Goal: Task Accomplishment & Management: Manage account settings

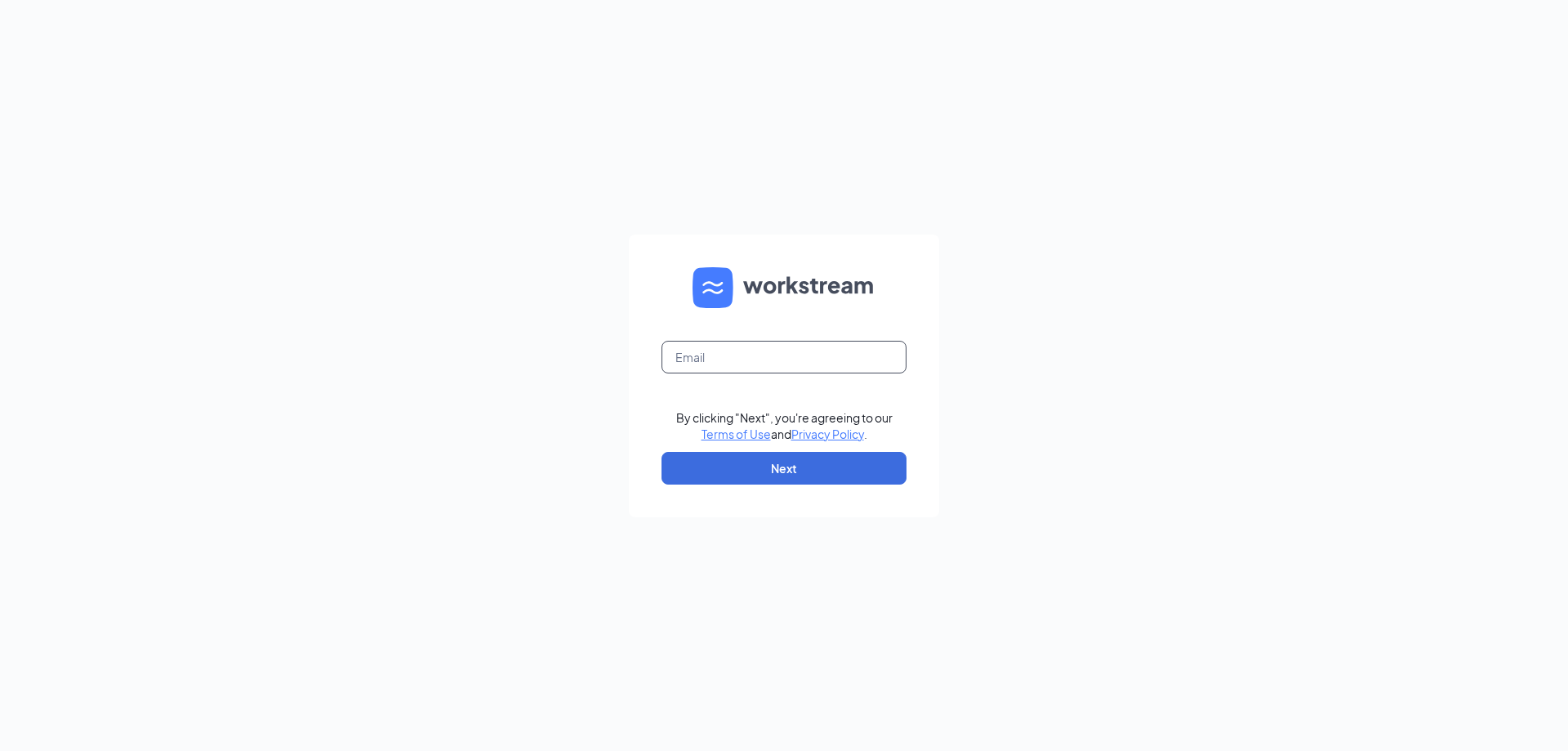
click at [821, 361] on input "text" at bounding box center [784, 357] width 245 height 33
type input "[PERSON_NAME][EMAIL_ADDRESS][PERSON_NAME][DOMAIN_NAME]"
click at [803, 461] on button "Next" at bounding box center [784, 469] width 245 height 33
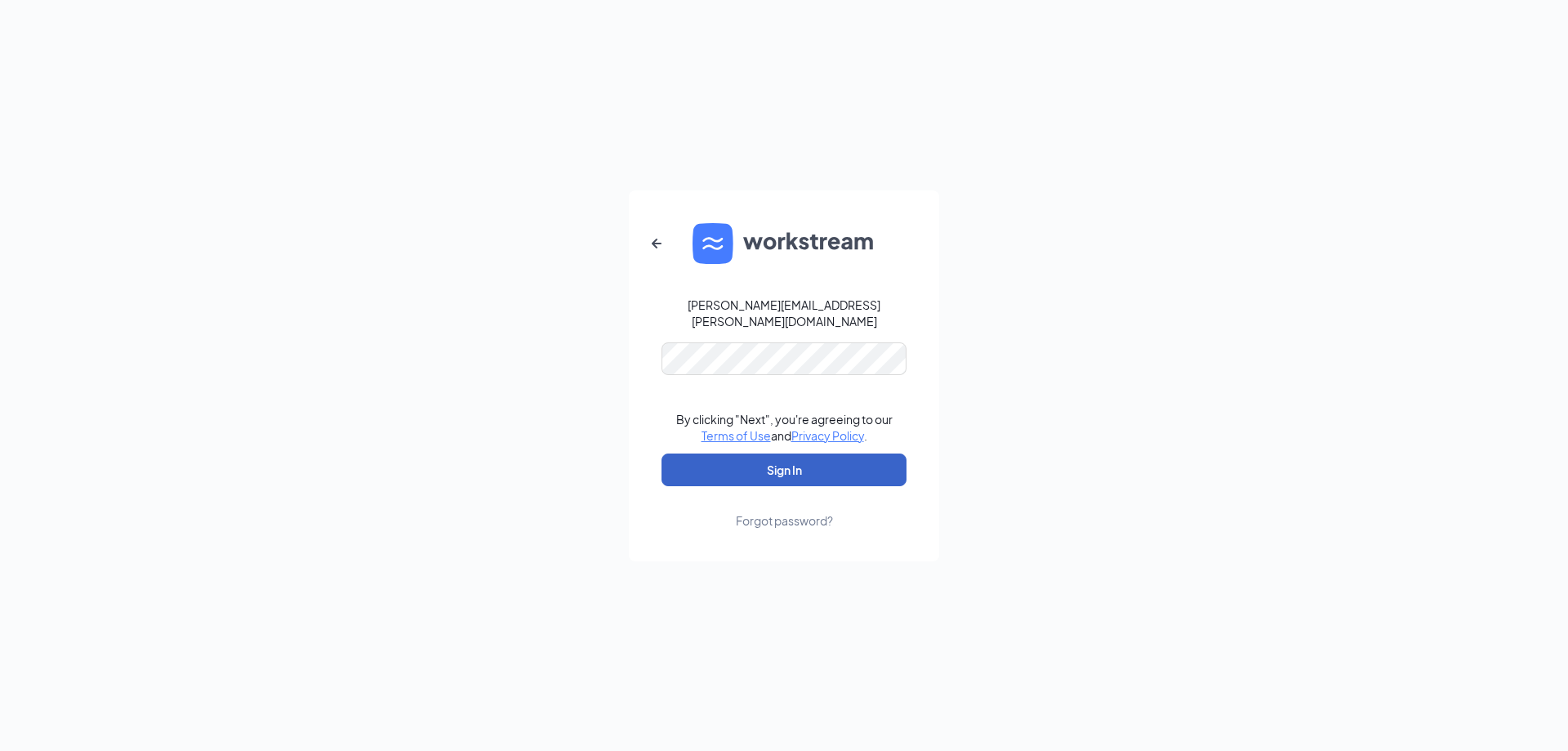
click at [805, 457] on button "Sign In" at bounding box center [784, 469] width 245 height 33
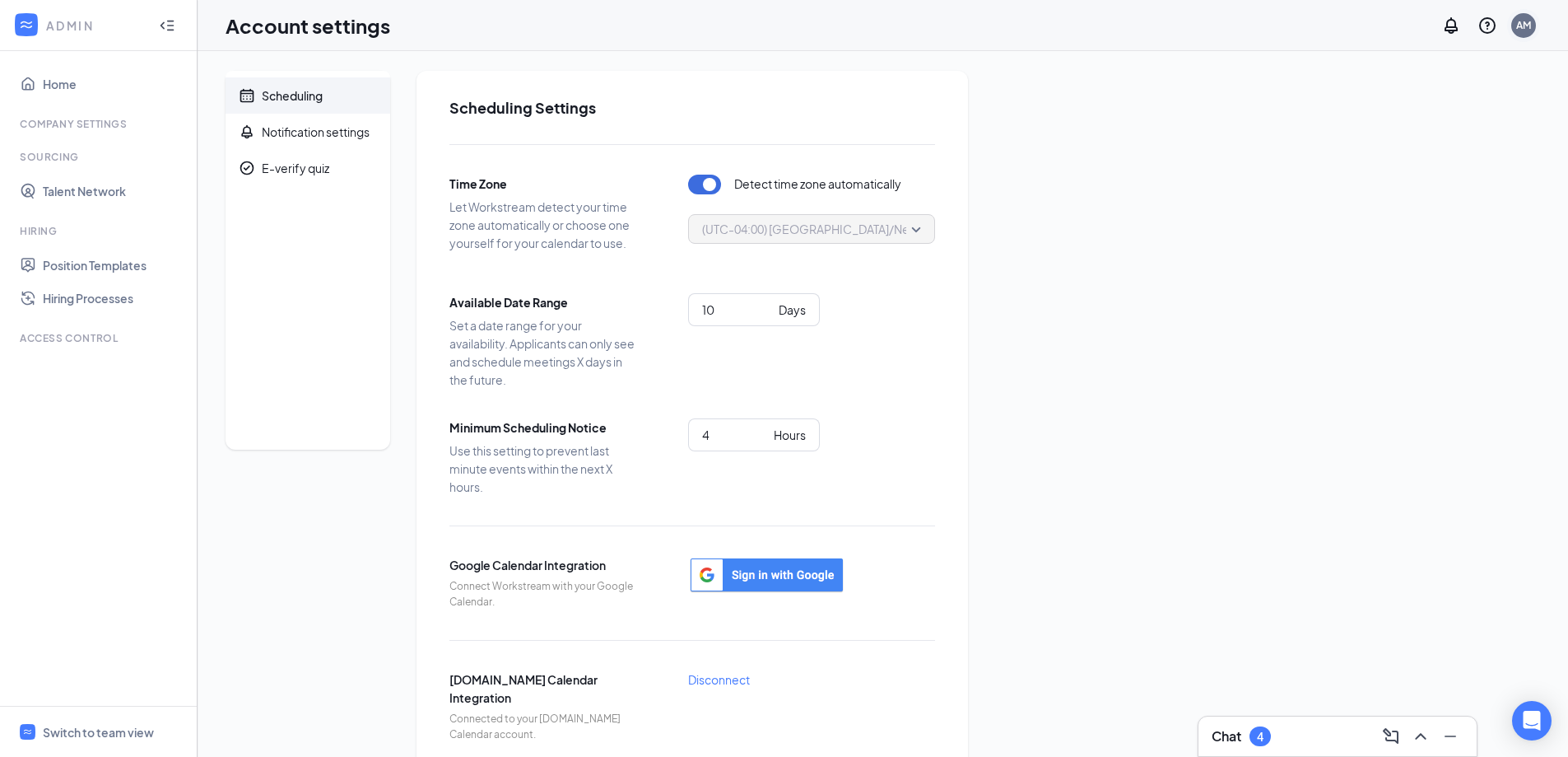
click at [1526, 21] on div "AM" at bounding box center [1523, 25] width 15 height 14
click at [1470, 121] on link "My profile" at bounding box center [1441, 129] width 178 height 17
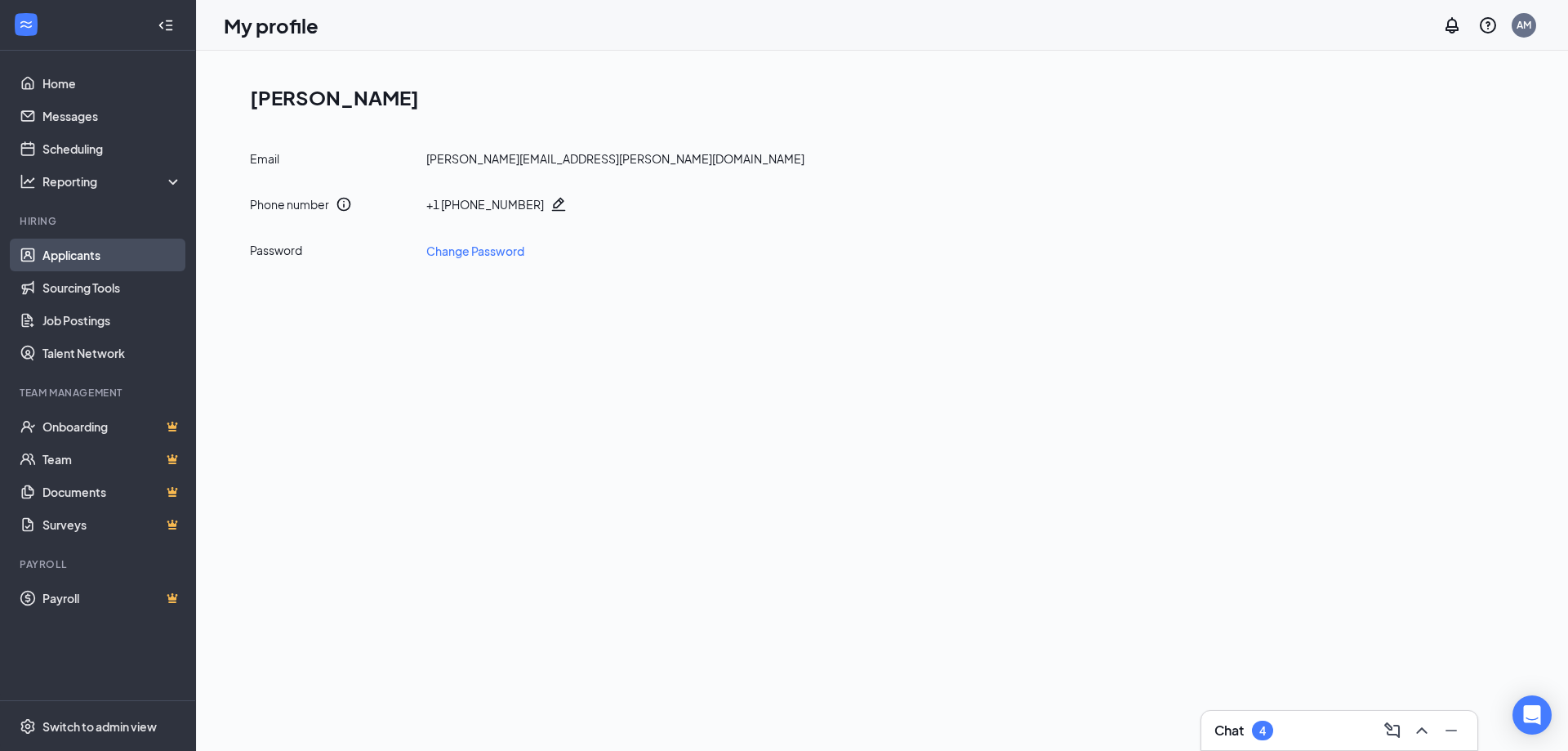
click at [85, 251] on link "Applicants" at bounding box center [112, 255] width 140 height 33
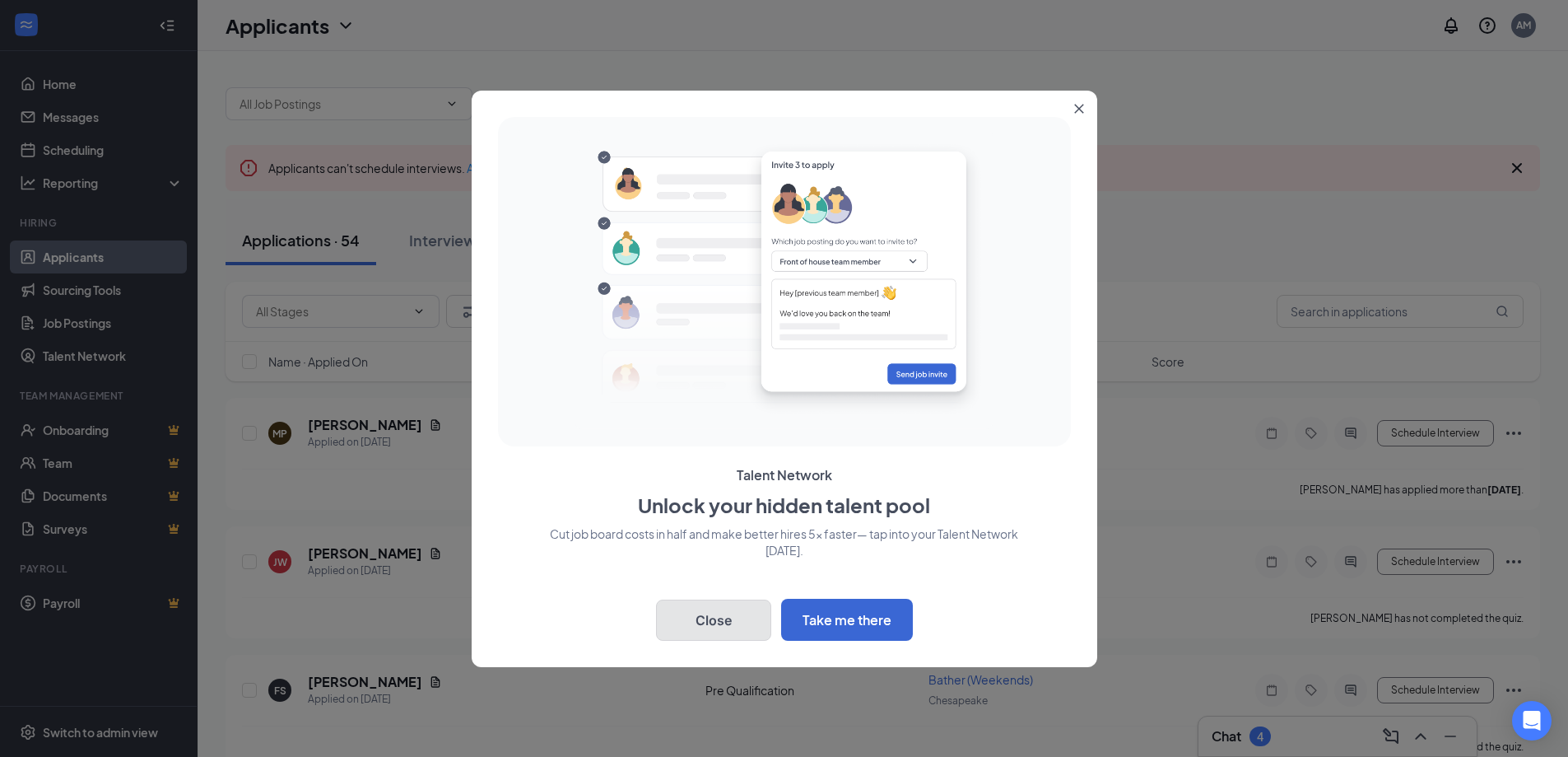
click at [724, 616] on button "Close" at bounding box center [713, 620] width 116 height 41
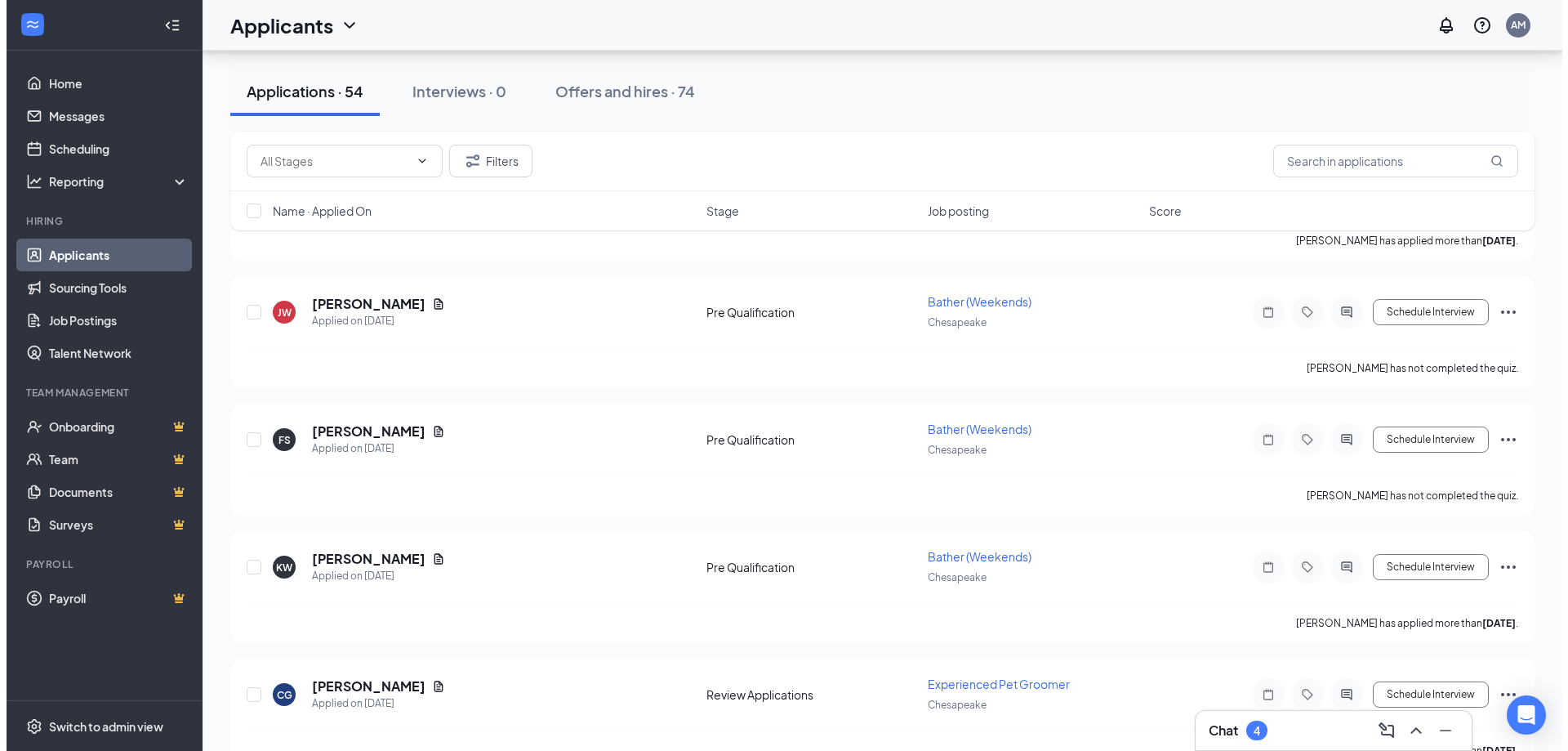
scroll to position [327, 0]
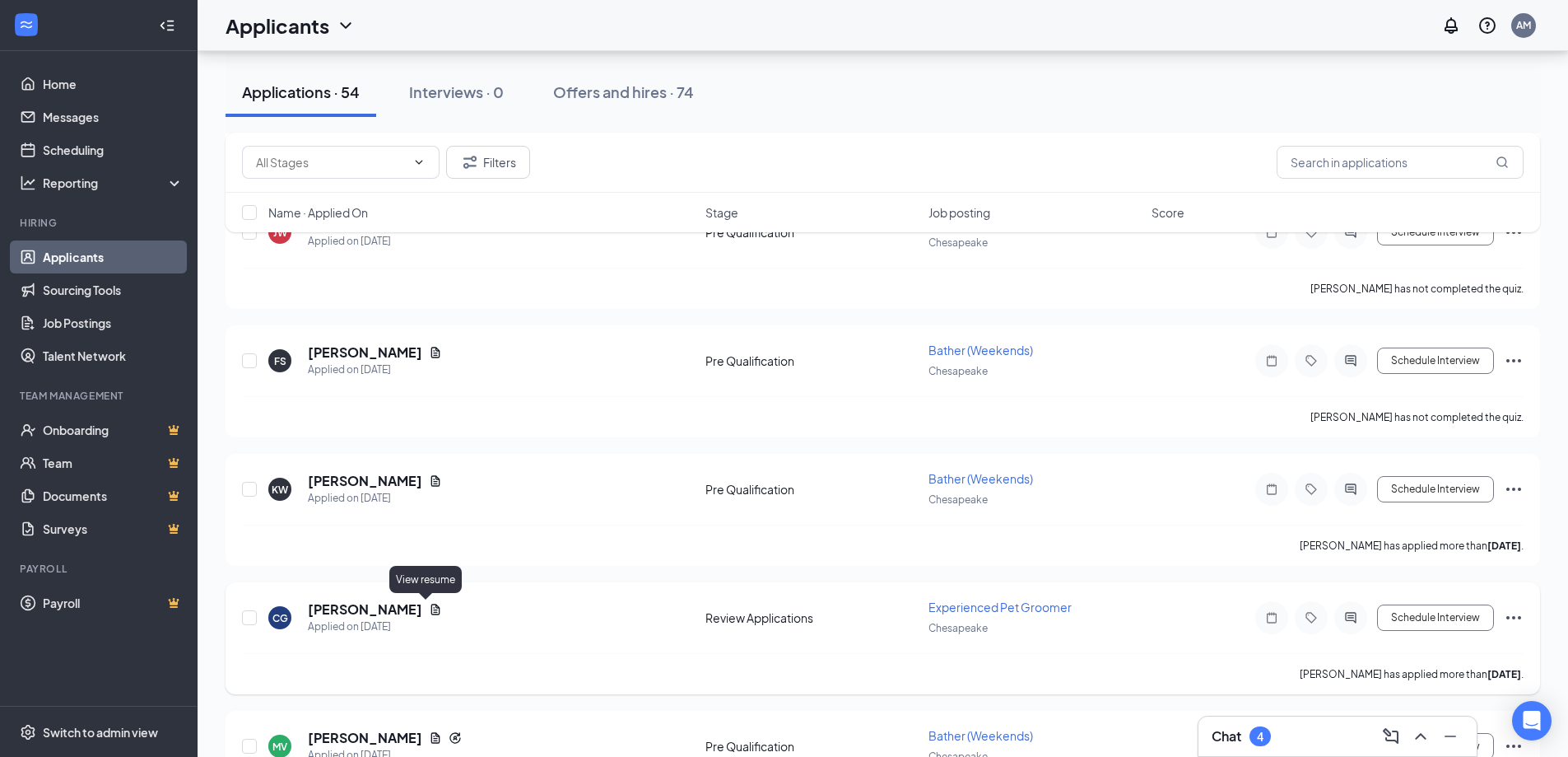
click at [431, 612] on icon "Document" at bounding box center [435, 608] width 9 height 11
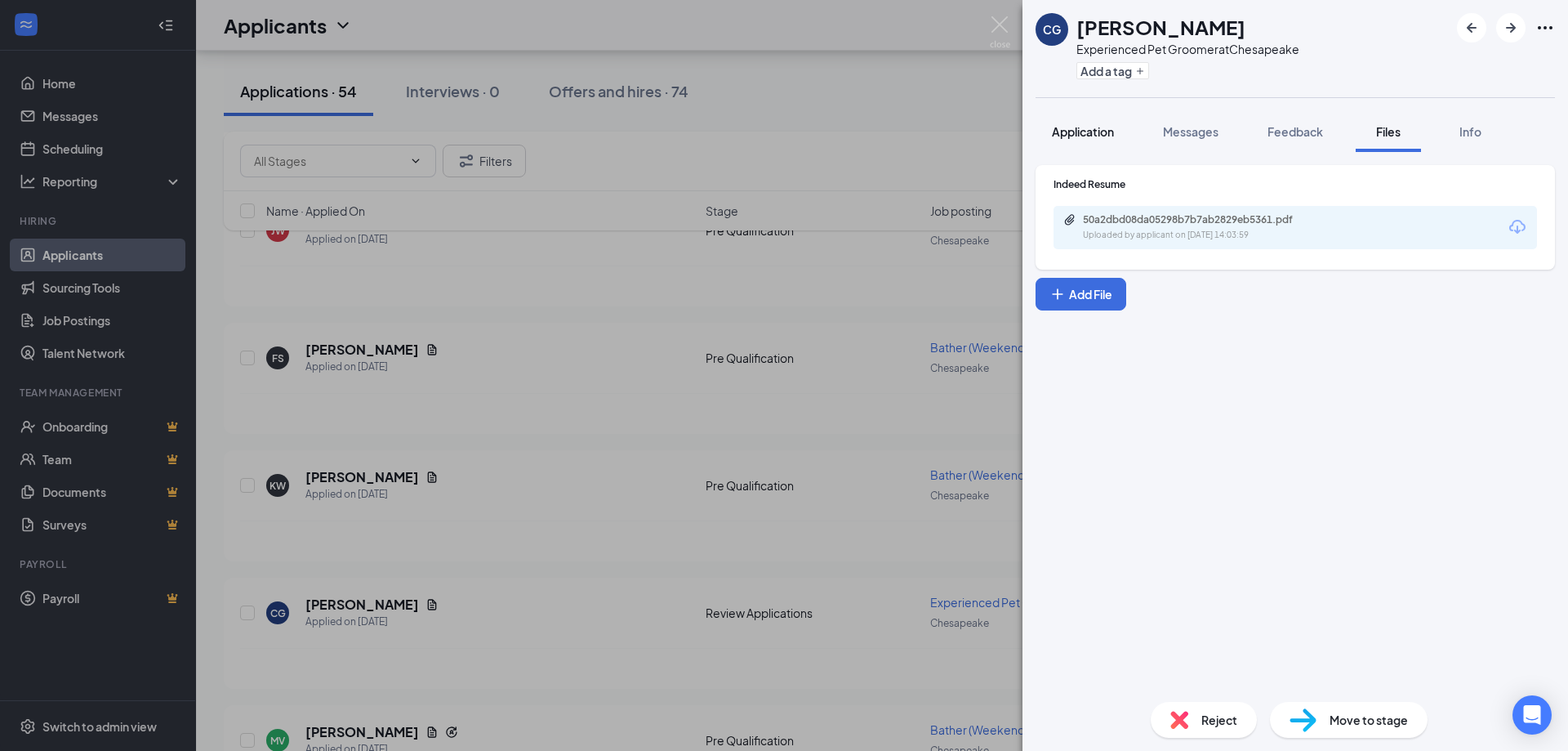
click at [1082, 130] on span "Application" at bounding box center [1082, 131] width 62 height 14
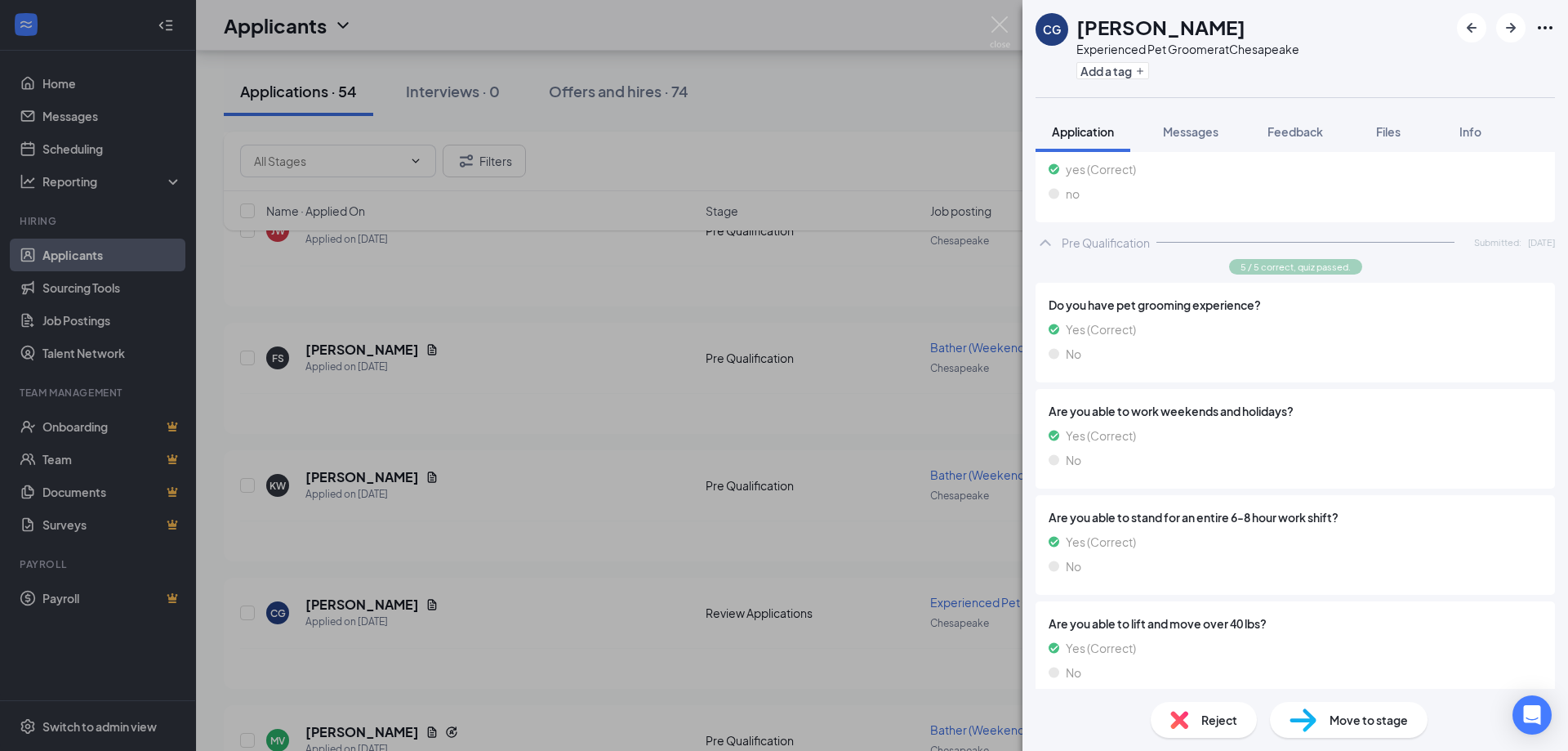
scroll to position [383, 0]
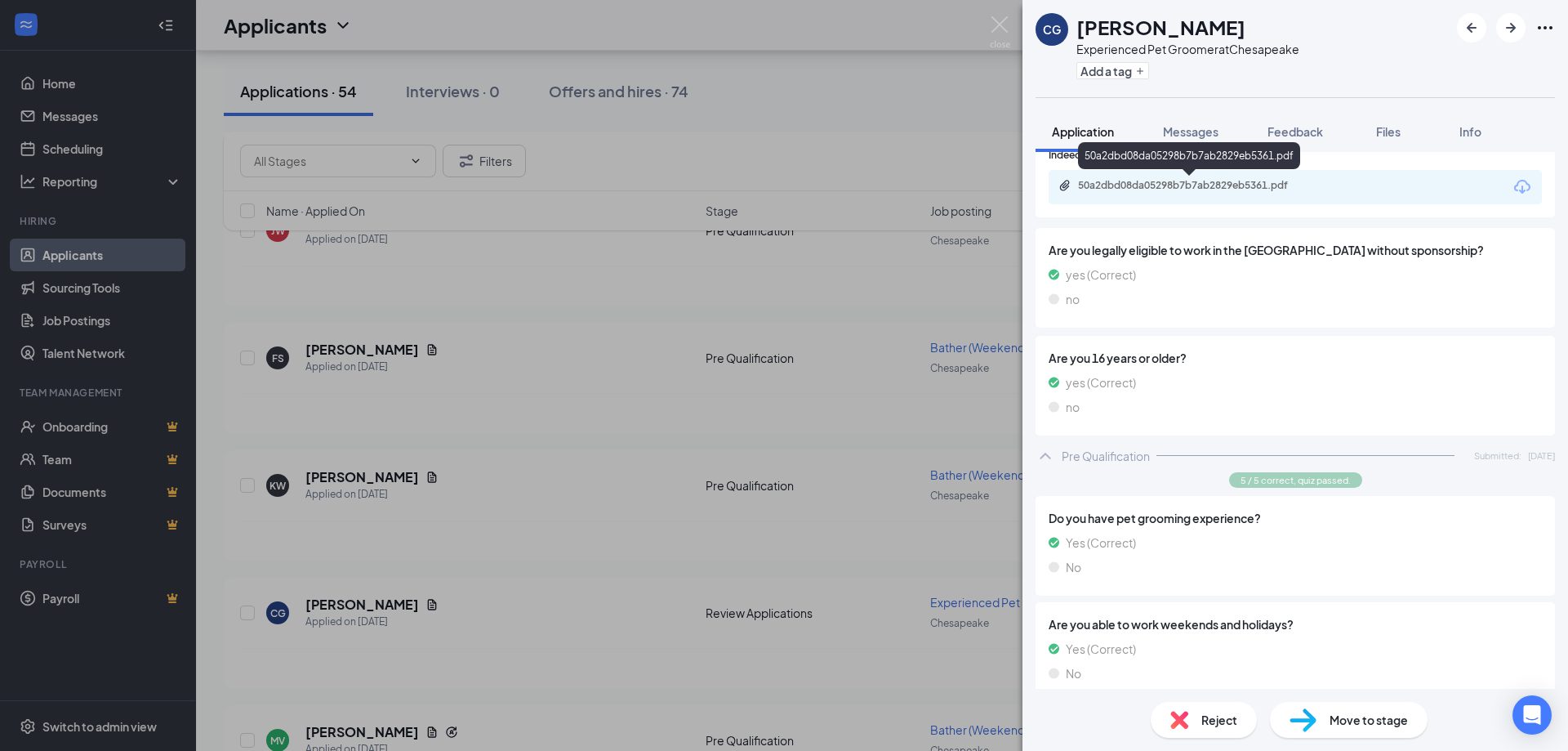
click at [1190, 193] on div "50a2dbd08da05298b7b7ab2829eb5361.pdf" at bounding box center [1190, 187] width 265 height 15
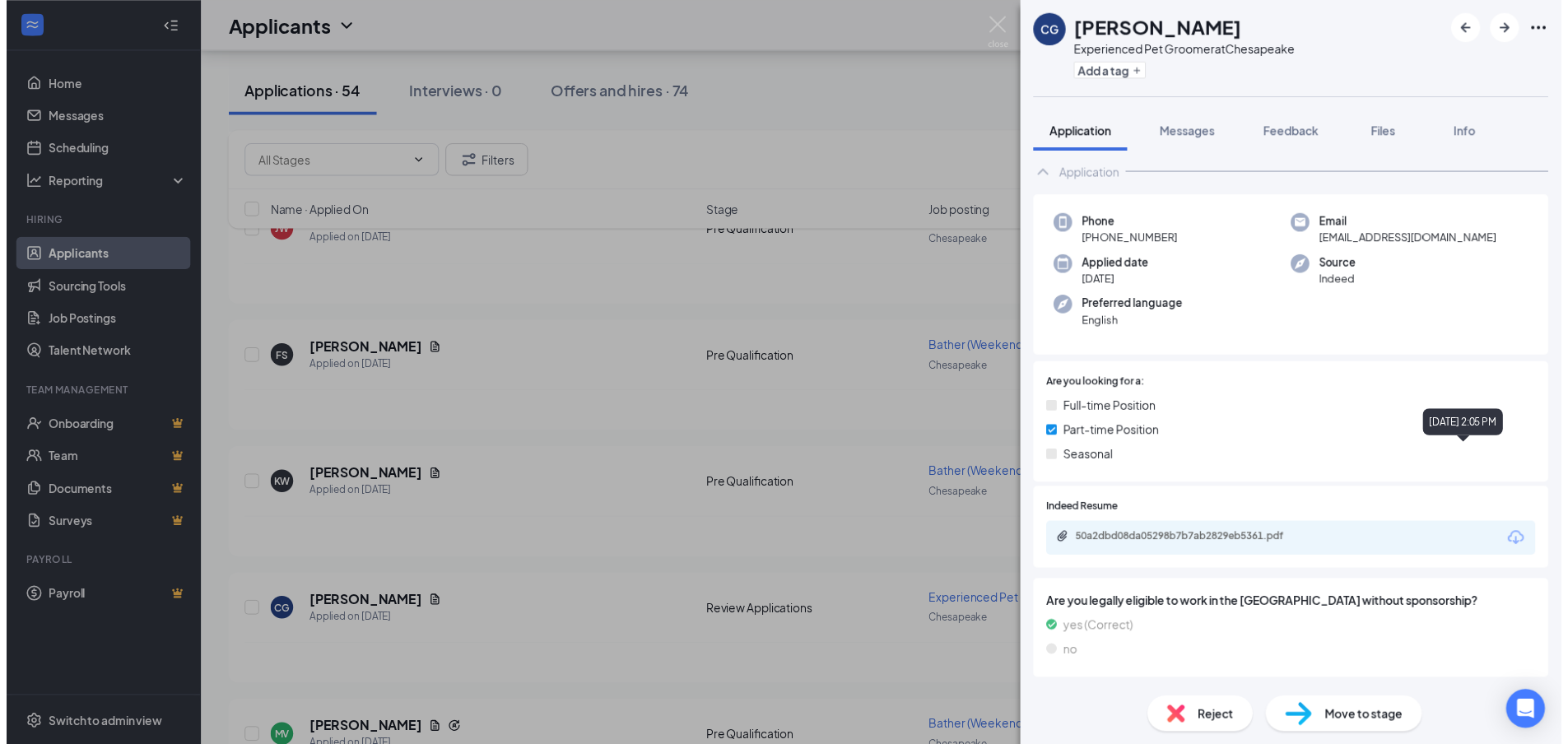
scroll to position [0, 0]
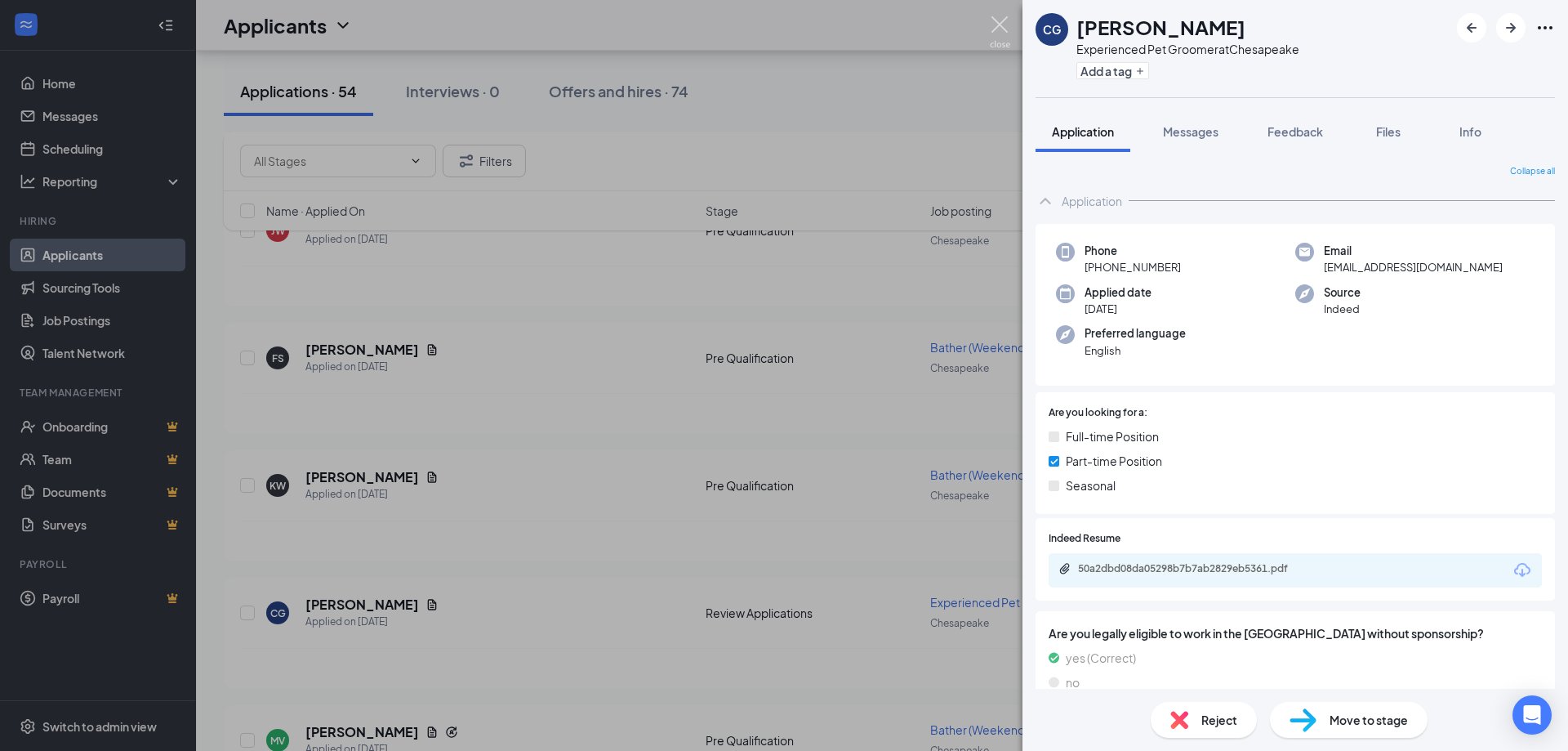
drag, startPoint x: 1005, startPoint y: 20, endPoint x: 1247, endPoint y: 198, distance: 300.4
click at [1005, 20] on img at bounding box center [999, 32] width 20 height 32
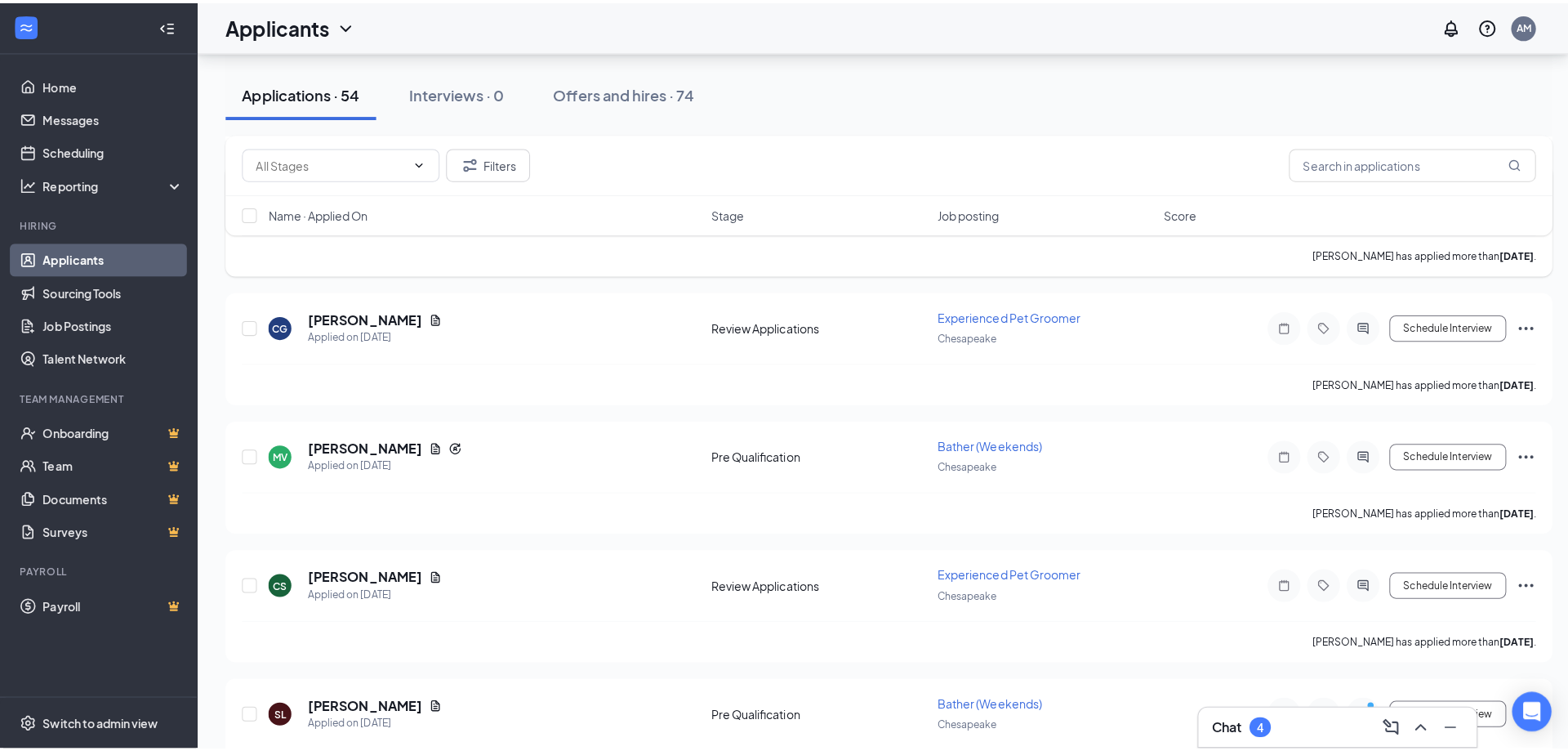
scroll to position [654, 0]
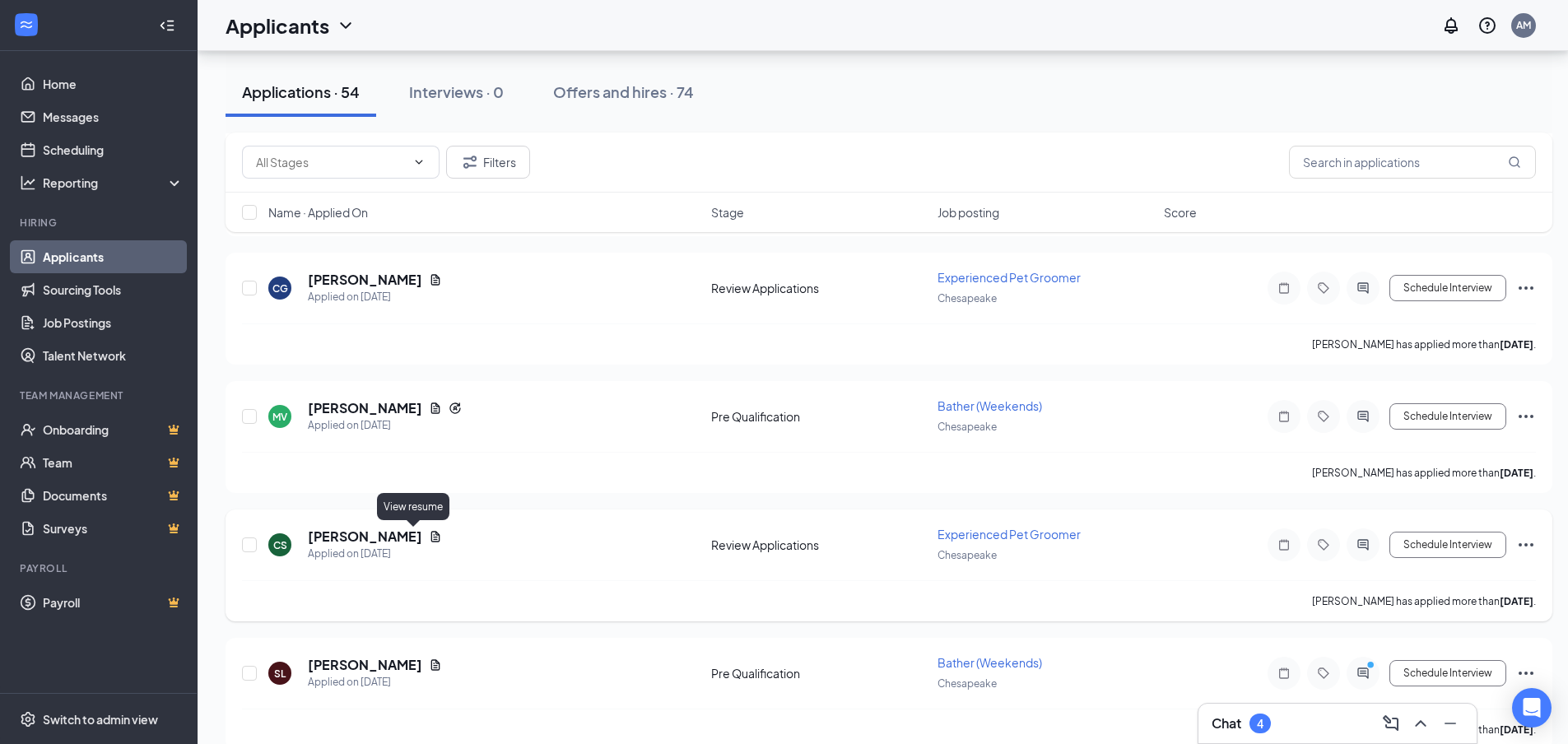
click at [429, 540] on icon "Document" at bounding box center [436, 537] width 14 height 14
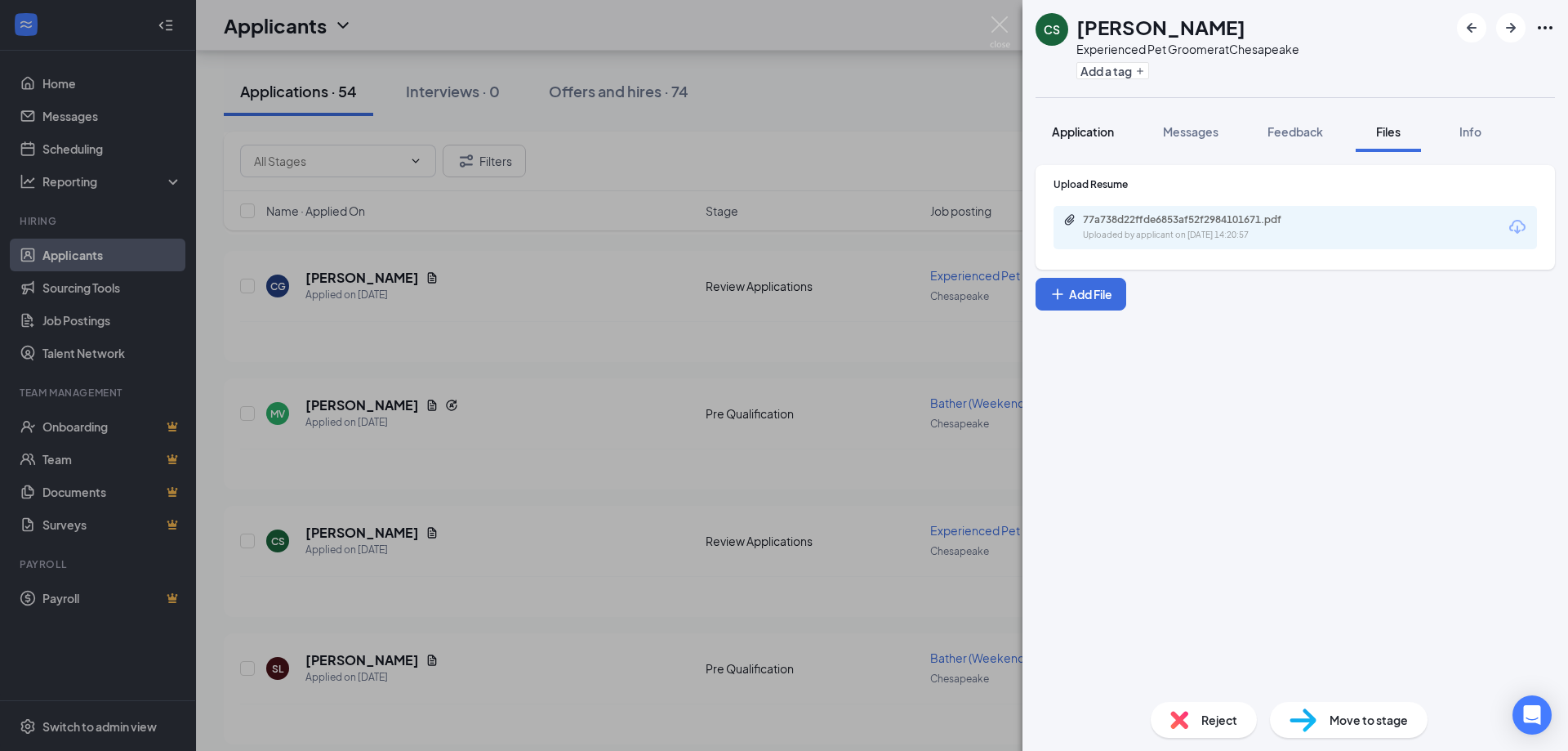
click at [1081, 132] on span "Application" at bounding box center [1082, 131] width 62 height 14
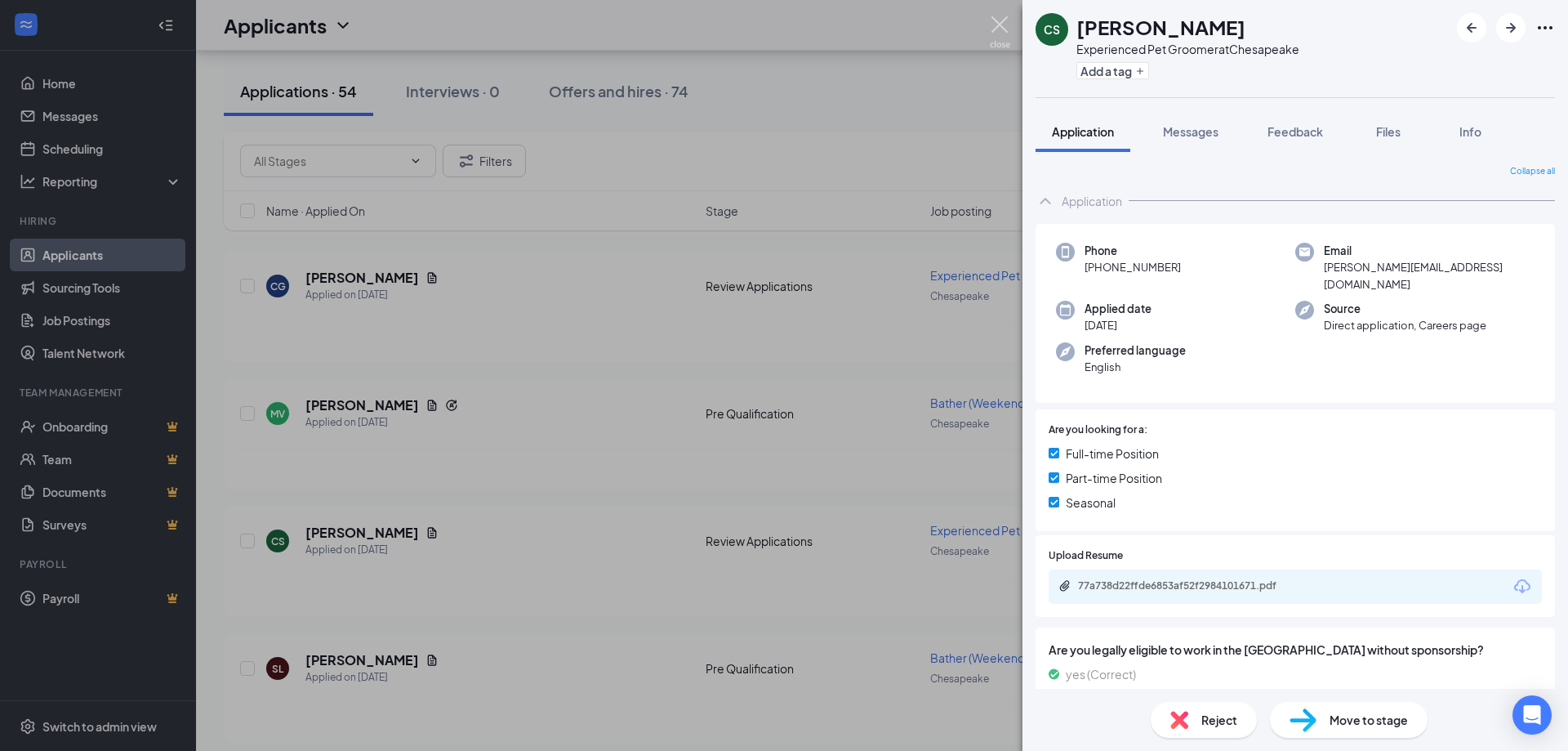
click at [1001, 22] on img at bounding box center [999, 32] width 20 height 32
